Goal: Transaction & Acquisition: Download file/media

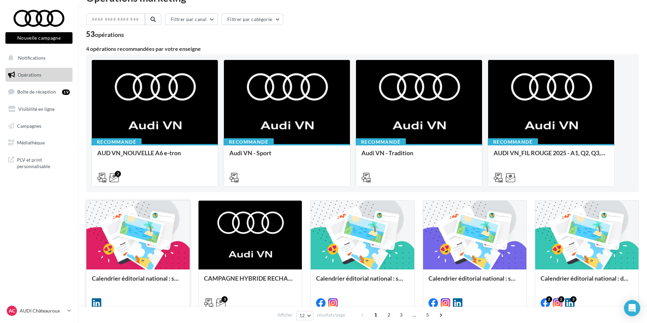
scroll to position [34, 0]
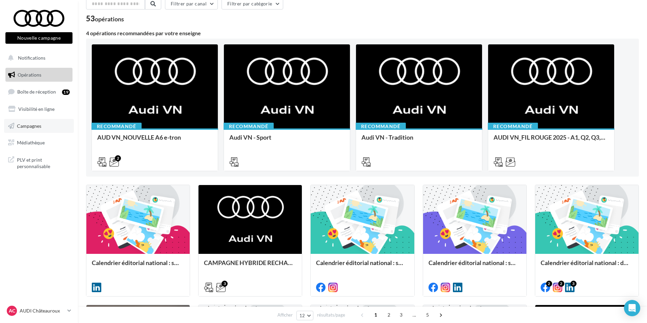
click at [54, 127] on link "Campagnes" at bounding box center [39, 126] width 70 height 14
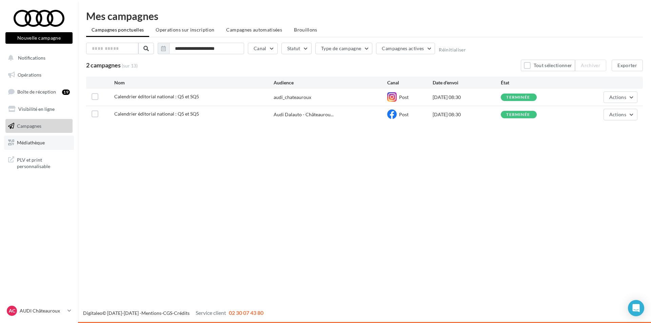
click at [37, 140] on span "Médiathèque" at bounding box center [31, 143] width 28 height 6
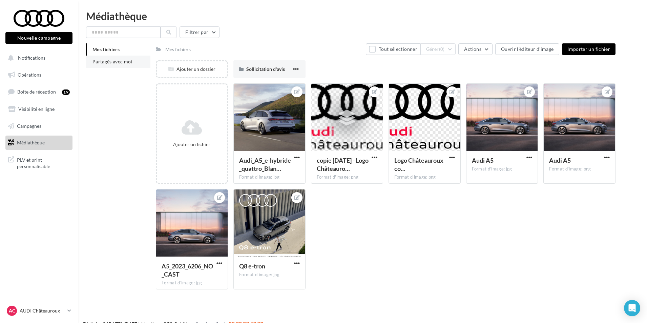
click at [124, 64] on li "Partagés avec moi" at bounding box center [118, 62] width 64 height 12
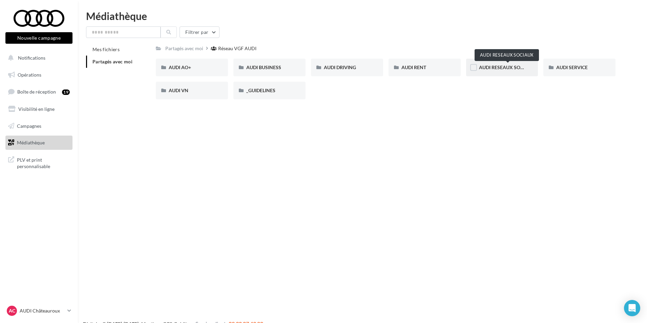
click at [495, 64] on span "AUDI RESEAUX SOCIAUX" at bounding box center [507, 67] width 56 height 6
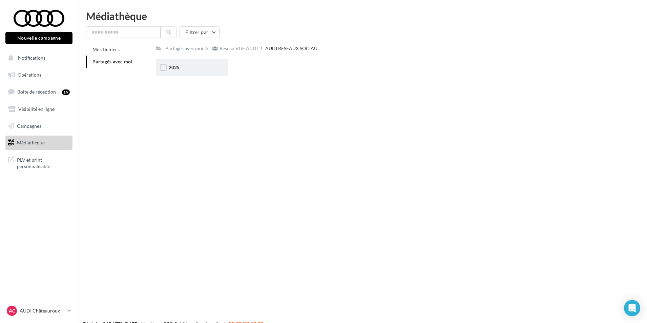
click at [193, 67] on div "2025" at bounding box center [192, 67] width 46 height 7
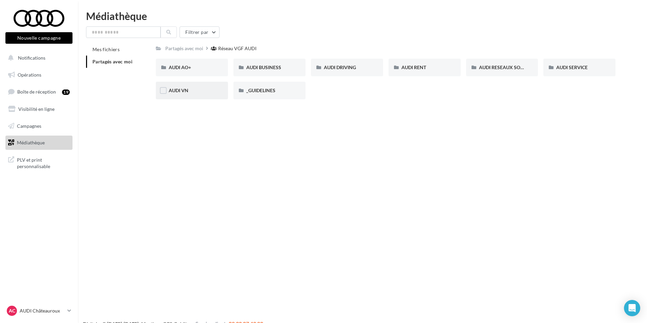
click at [221, 93] on div "AUDI VN" at bounding box center [192, 91] width 72 height 18
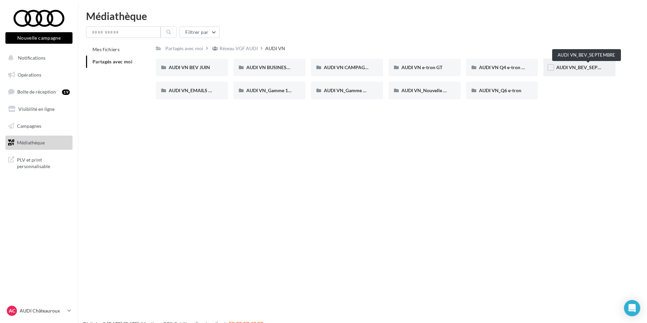
click at [571, 67] on span "AUDI VN_BEV_SEPTEMBRE" at bounding box center [587, 67] width 60 height 6
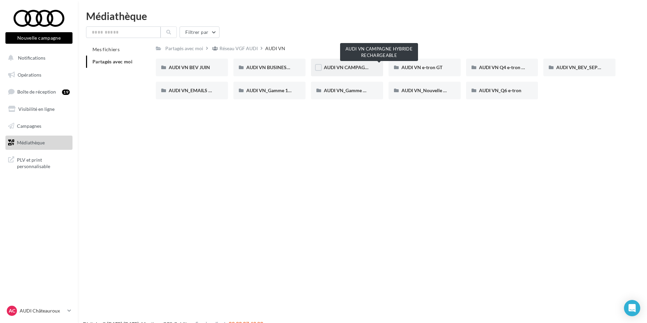
click at [355, 67] on span "AUDI VN CAMPAGNE HYBRIDE RECHARGEABLE" at bounding box center [377, 67] width 106 height 6
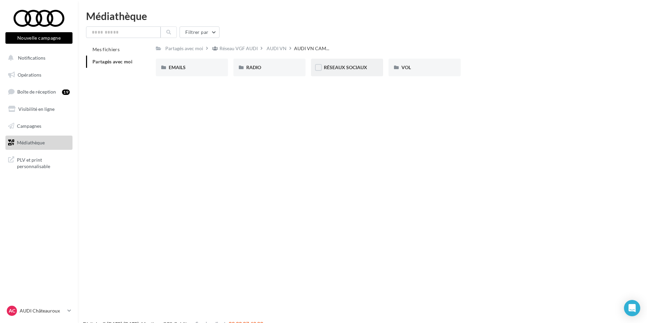
click at [364, 72] on div "RÉSEAUX SOCIAUX" at bounding box center [347, 68] width 72 height 18
click at [214, 68] on div "CARROUSEL" at bounding box center [192, 67] width 46 height 7
click at [338, 68] on span "Q5 e-hybrid" at bounding box center [336, 67] width 25 height 6
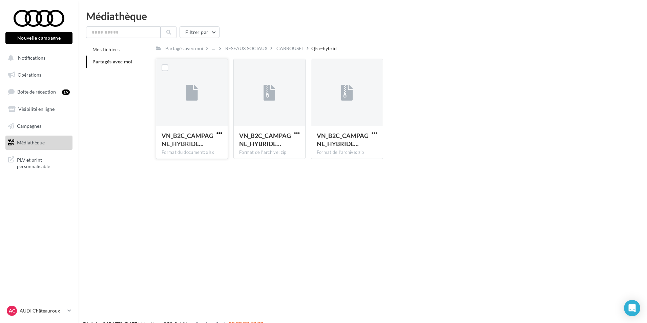
click at [219, 132] on span "button" at bounding box center [220, 133] width 6 height 6
click at [208, 148] on button "Télécharger" at bounding box center [190, 147] width 68 height 18
click at [46, 313] on p "AUDI Châteauroux" at bounding box center [42, 310] width 45 height 7
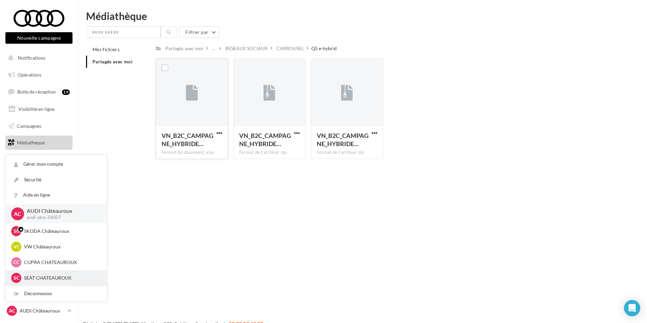
click at [57, 274] on div "SC SEAT [GEOGRAPHIC_DATA] seat-[GEOGRAPHIC_DATA]-36007" at bounding box center [56, 278] width 90 height 10
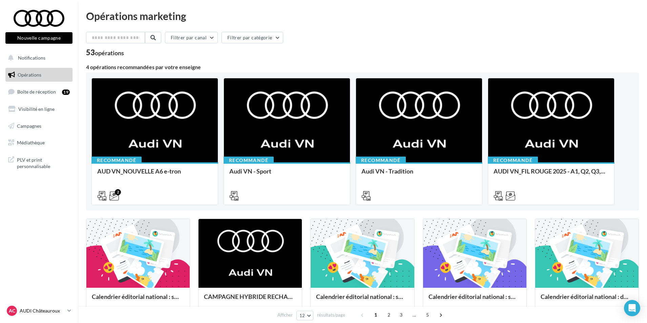
click at [48, 313] on p "AUDI Châteauroux" at bounding box center [42, 310] width 45 height 7
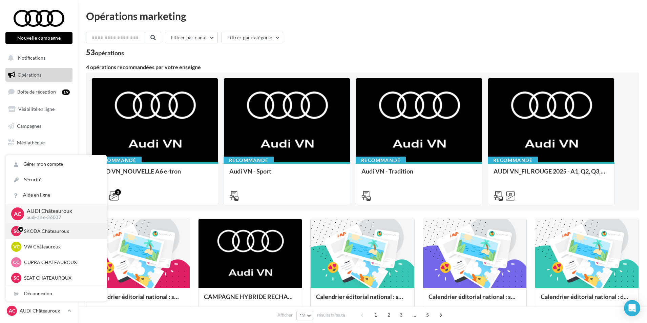
click at [67, 223] on div "SC SKODA Châteauroux sk-cha-sen" at bounding box center [56, 231] width 101 height 16
click at [65, 231] on p "SKODA Châteauroux" at bounding box center [61, 231] width 75 height 7
